Goal: Transaction & Acquisition: Purchase product/service

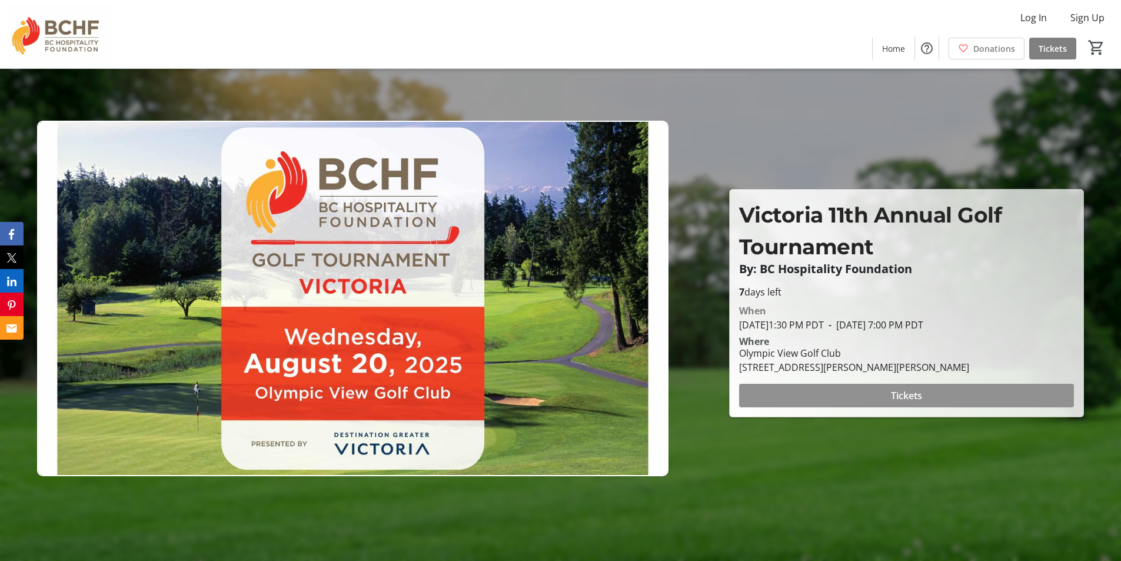
click at [910, 394] on span "Tickets" at bounding box center [906, 396] width 31 height 14
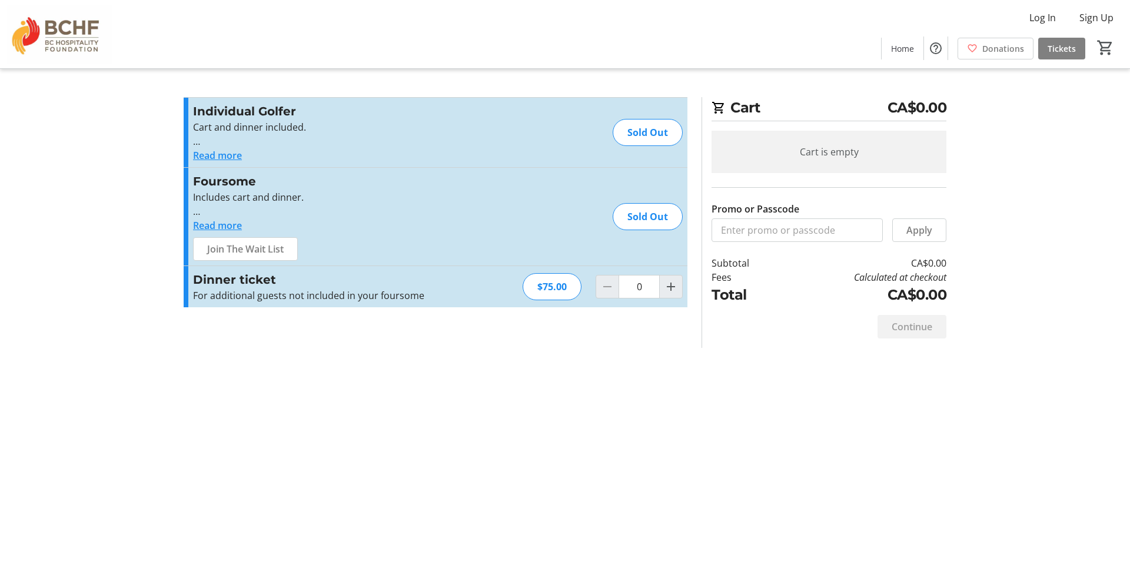
click at [211, 223] on button "Read more" at bounding box center [217, 225] width 49 height 14
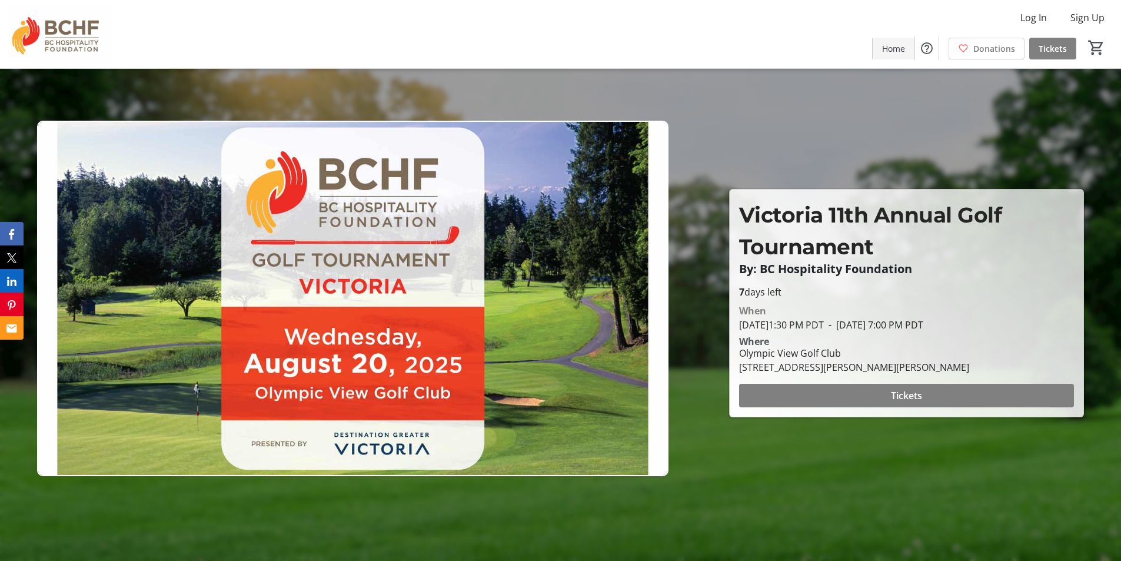
click at [891, 47] on span "Home" at bounding box center [893, 48] width 23 height 12
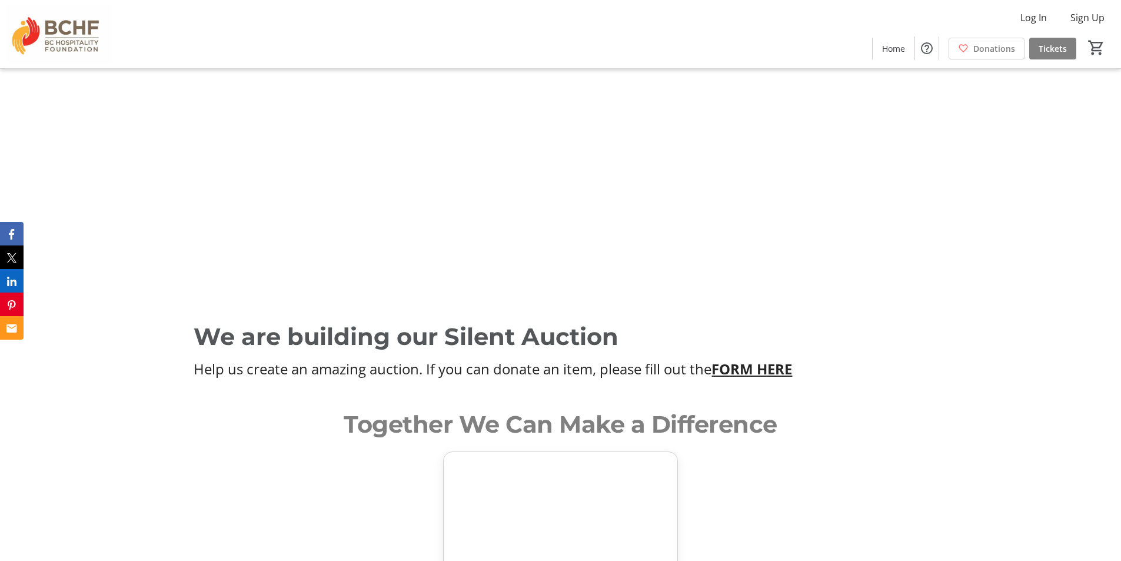
scroll to position [2851, 0]
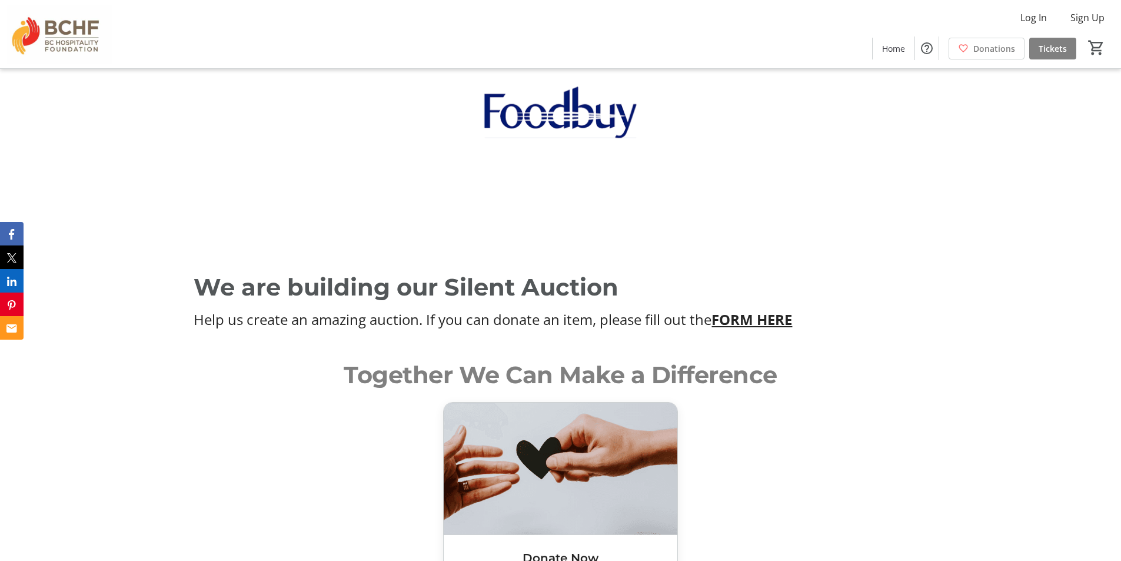
click at [754, 310] on u "FORM HERE" at bounding box center [752, 319] width 81 height 19
click at [751, 310] on u "FORM HERE" at bounding box center [752, 319] width 81 height 19
click at [748, 310] on u "FORM HERE" at bounding box center [752, 319] width 81 height 19
drag, startPoint x: 748, startPoint y: 306, endPoint x: 682, endPoint y: 315, distance: 66.5
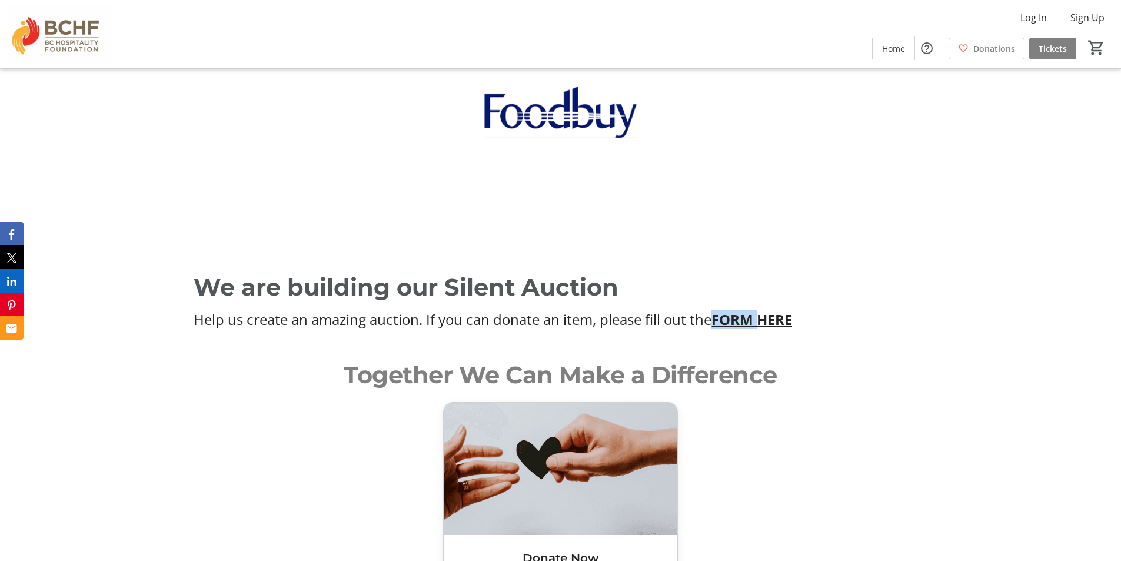
click at [738, 310] on u "FORM HERE" at bounding box center [752, 319] width 81 height 19
drag, startPoint x: 682, startPoint y: 315, endPoint x: 663, endPoint y: 318, distance: 19.2
click at [673, 317] on div "We are building our Silent Auction Help us create an amazing auction. If you ca…" at bounding box center [560, 299] width 1121 height 88
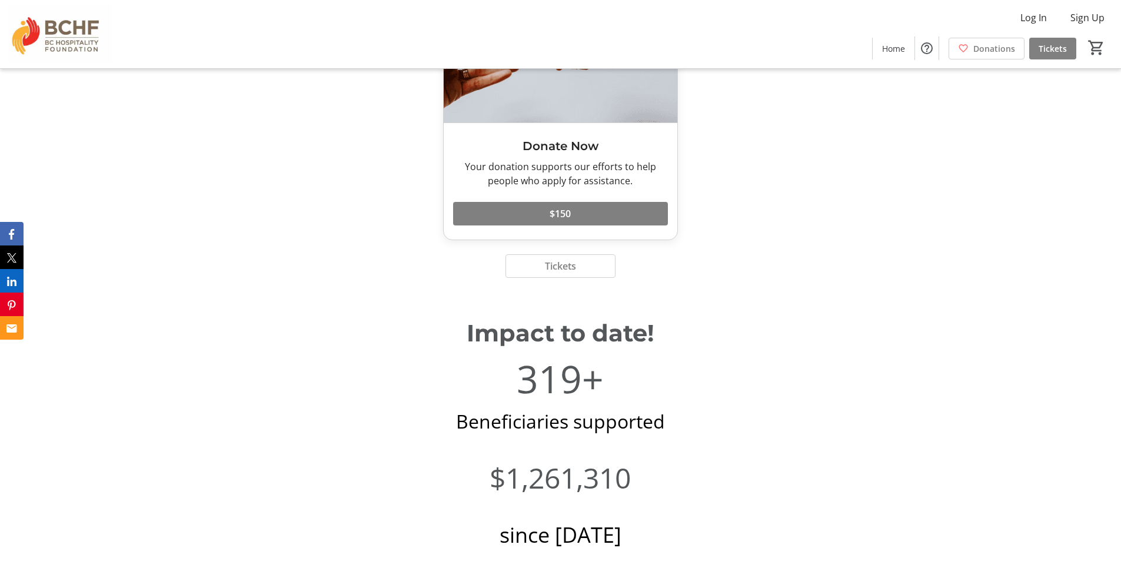
scroll to position [3440, 0]
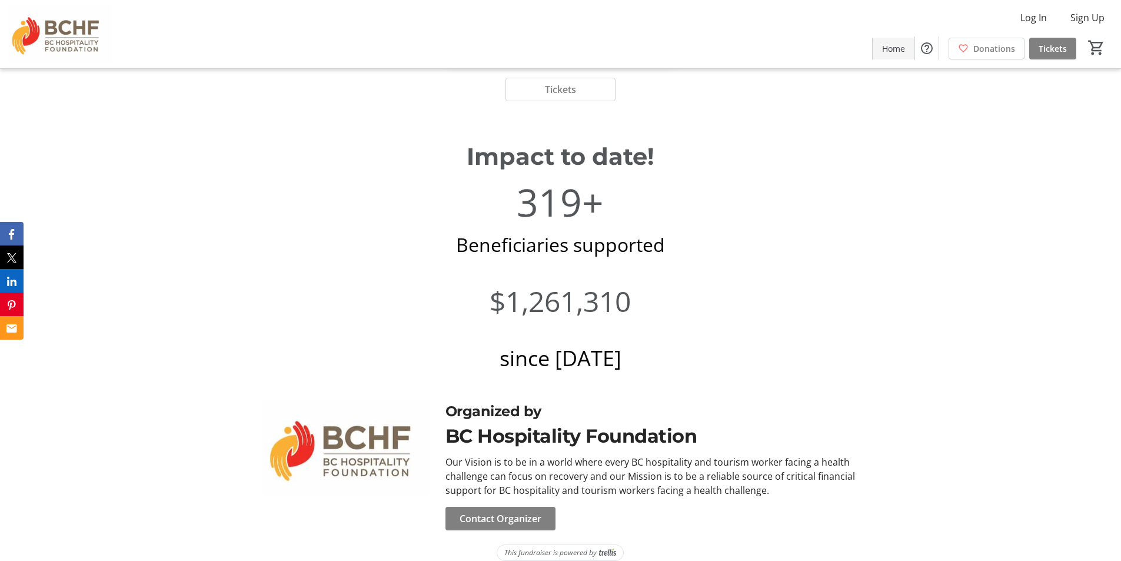
click at [903, 50] on span "Home" at bounding box center [893, 48] width 23 height 12
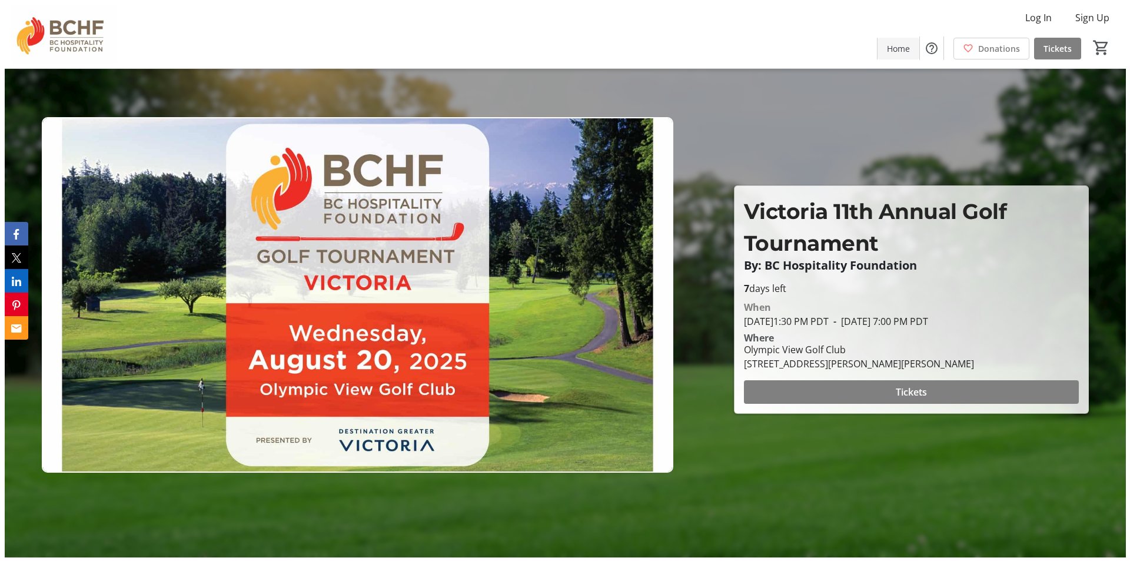
scroll to position [0, 0]
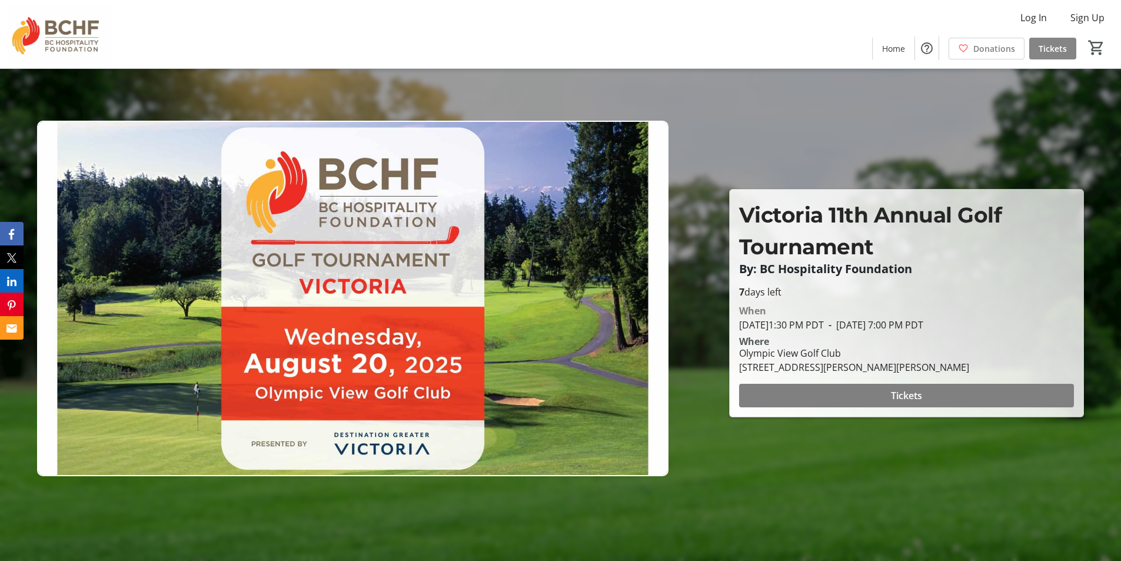
click at [1069, 48] on span at bounding box center [1053, 48] width 47 height 28
